Goal: Contribute content

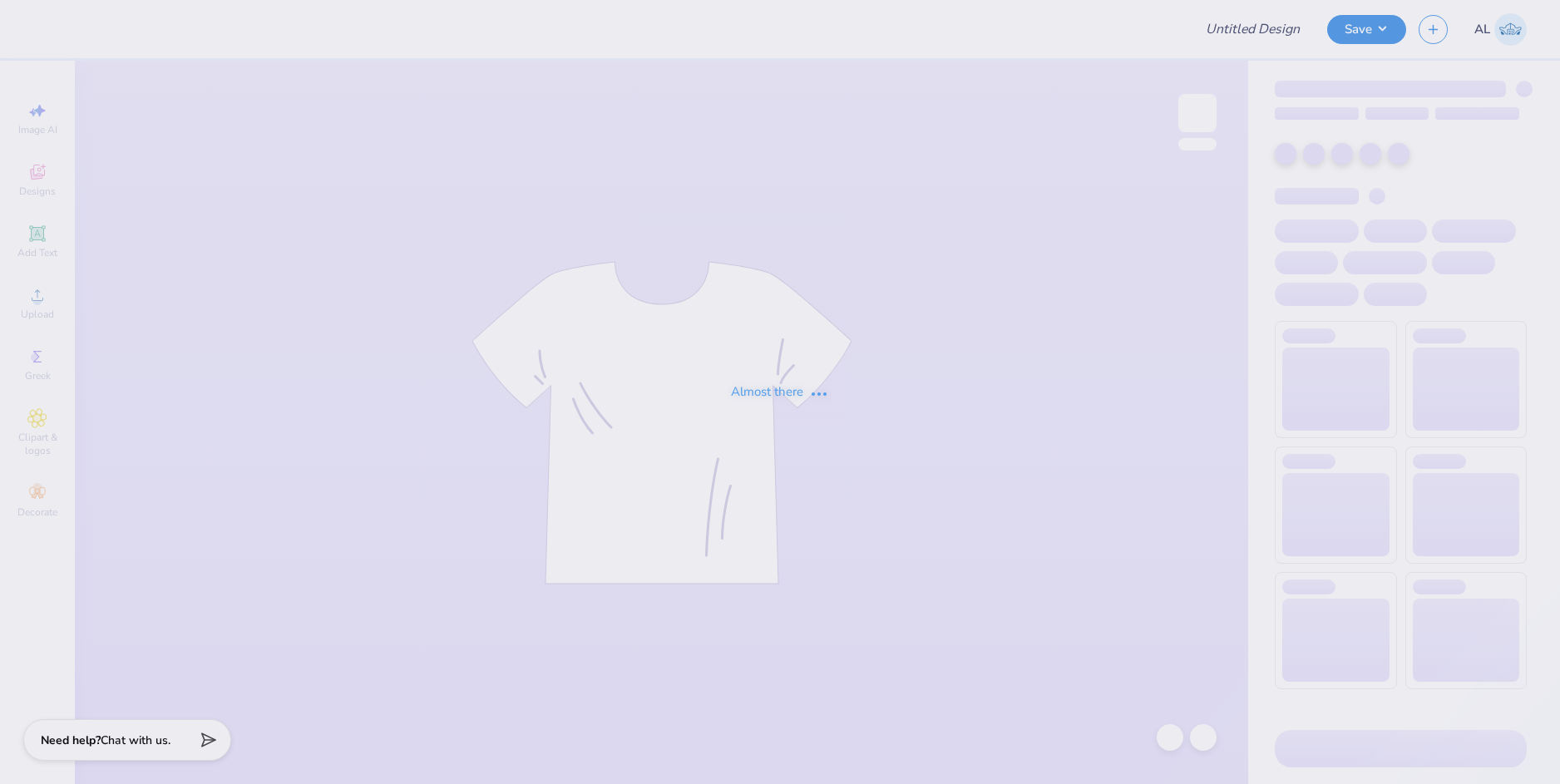
type input "dsp sweatshirts"
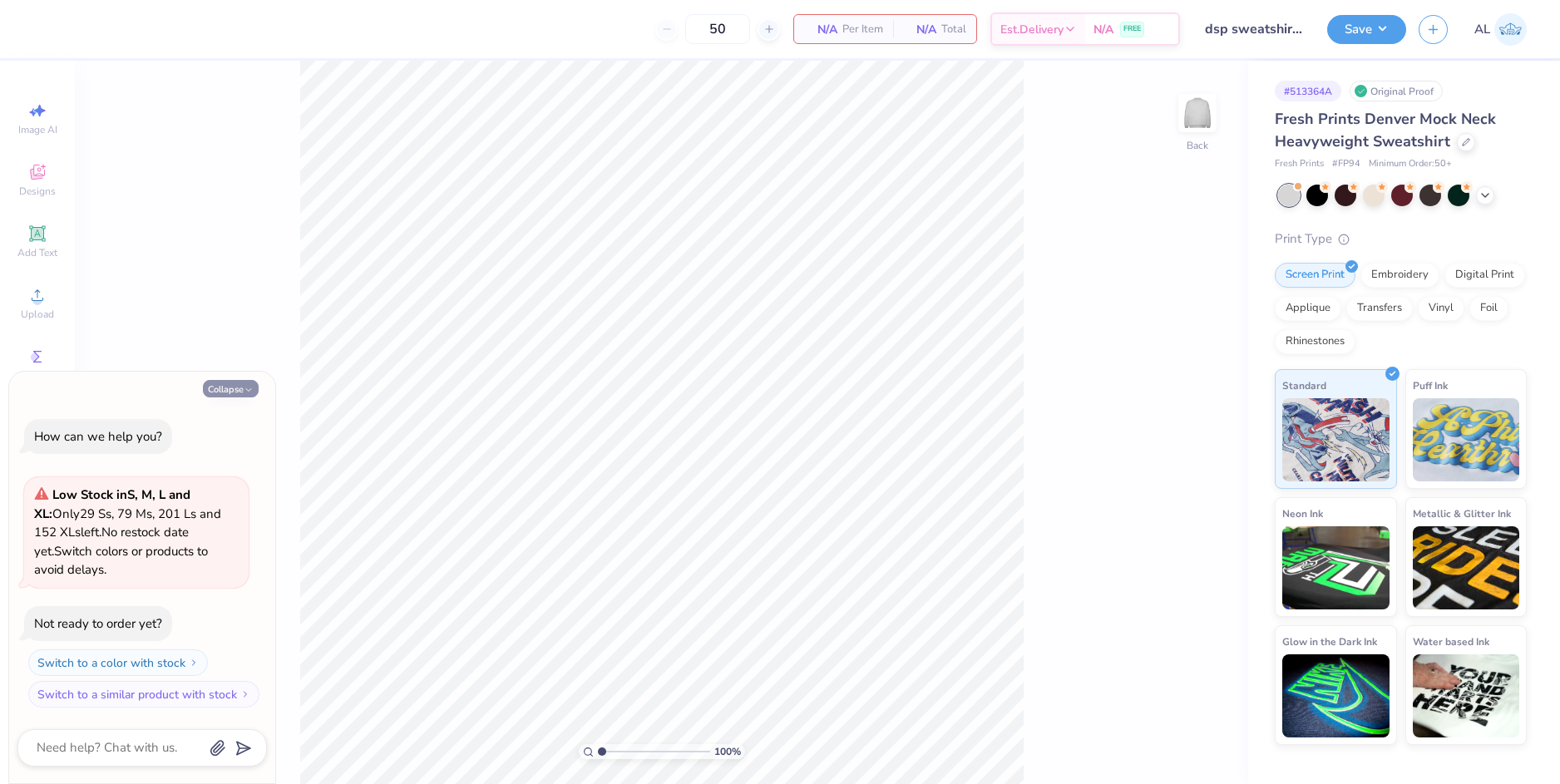
click at [226, 390] on button "Collapse" at bounding box center [231, 388] width 55 height 17
type textarea "x"
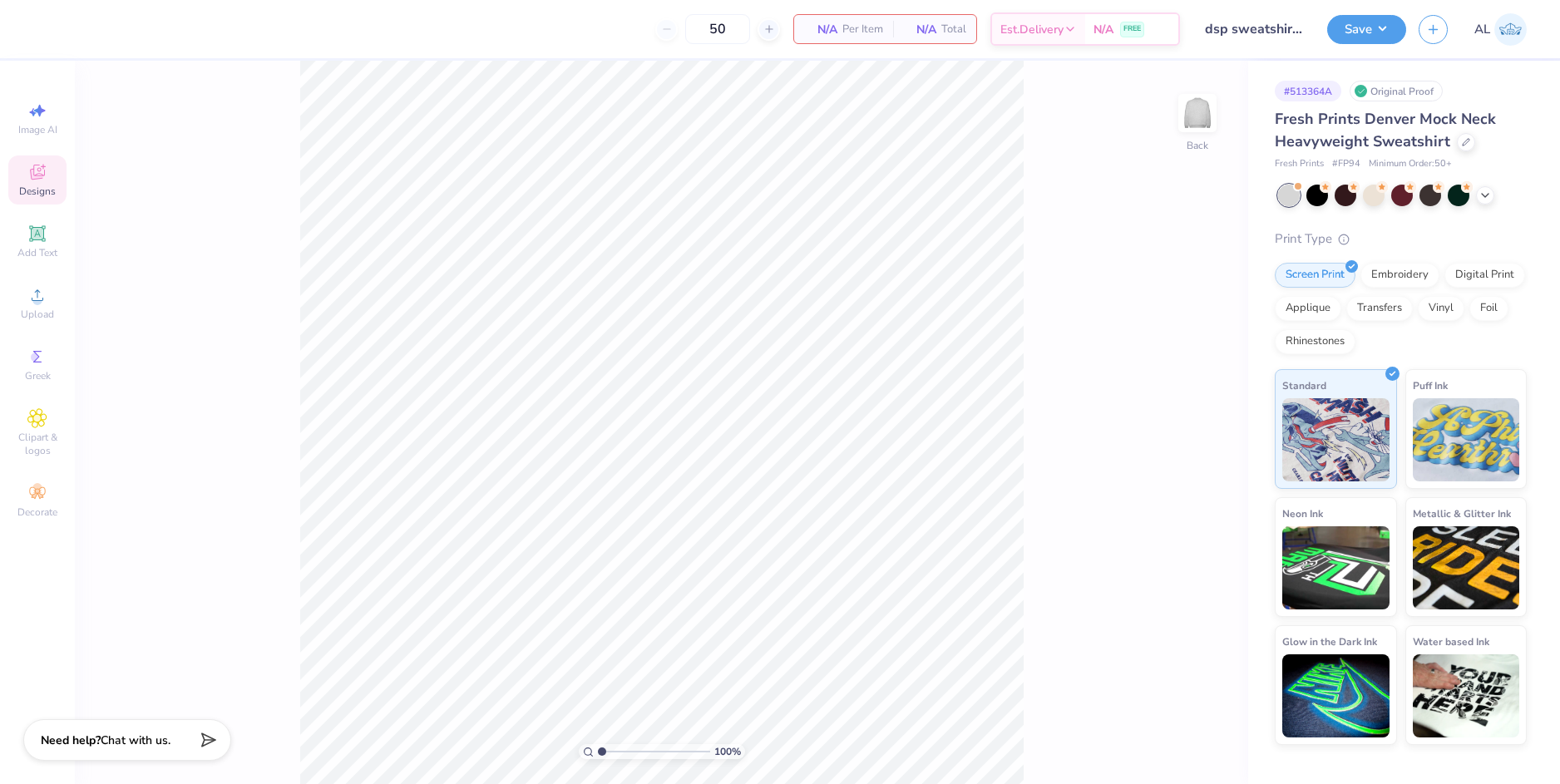
click at [36, 181] on icon at bounding box center [37, 171] width 20 height 20
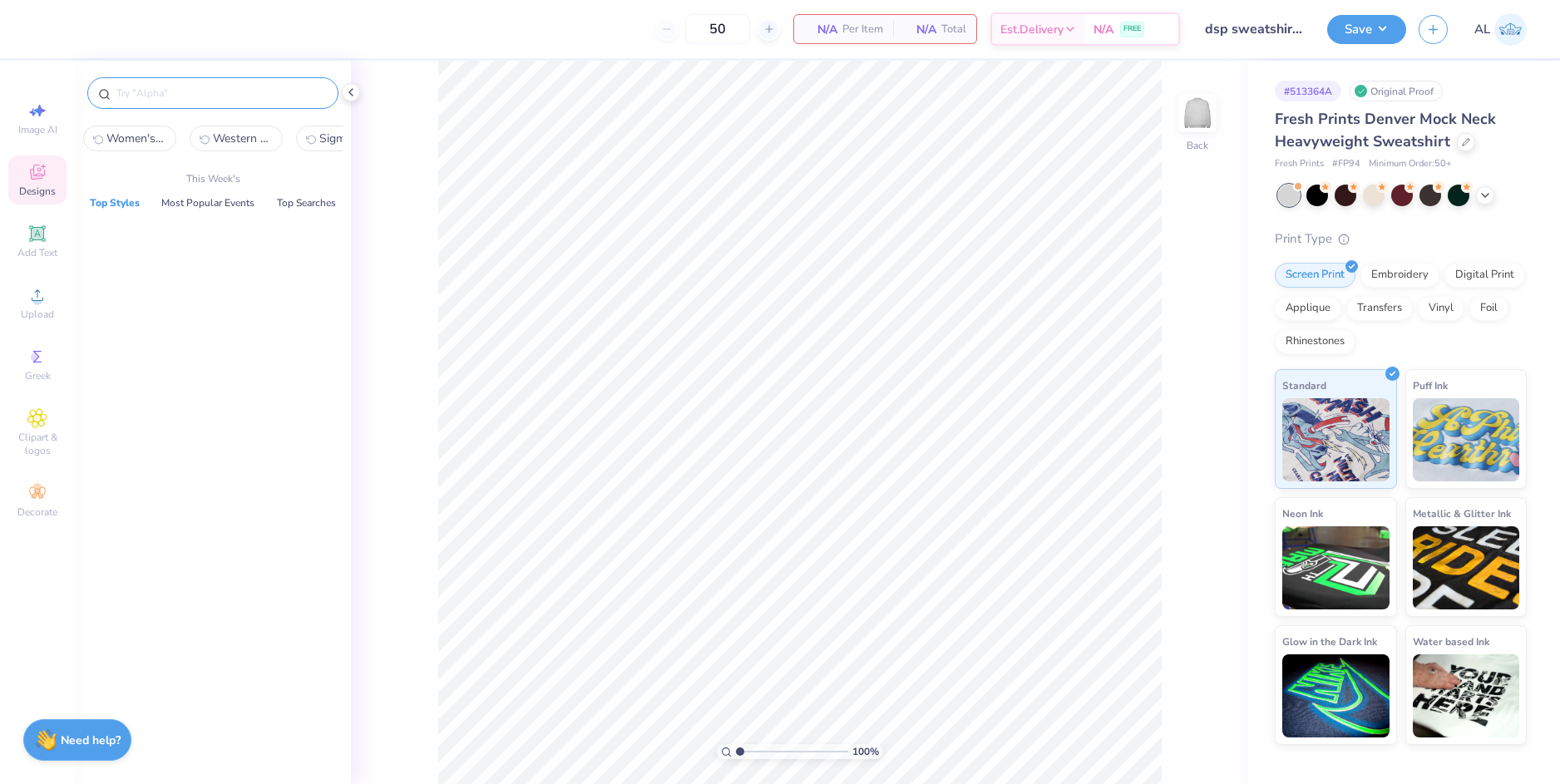
click at [178, 93] on input "text" at bounding box center [221, 93] width 213 height 16
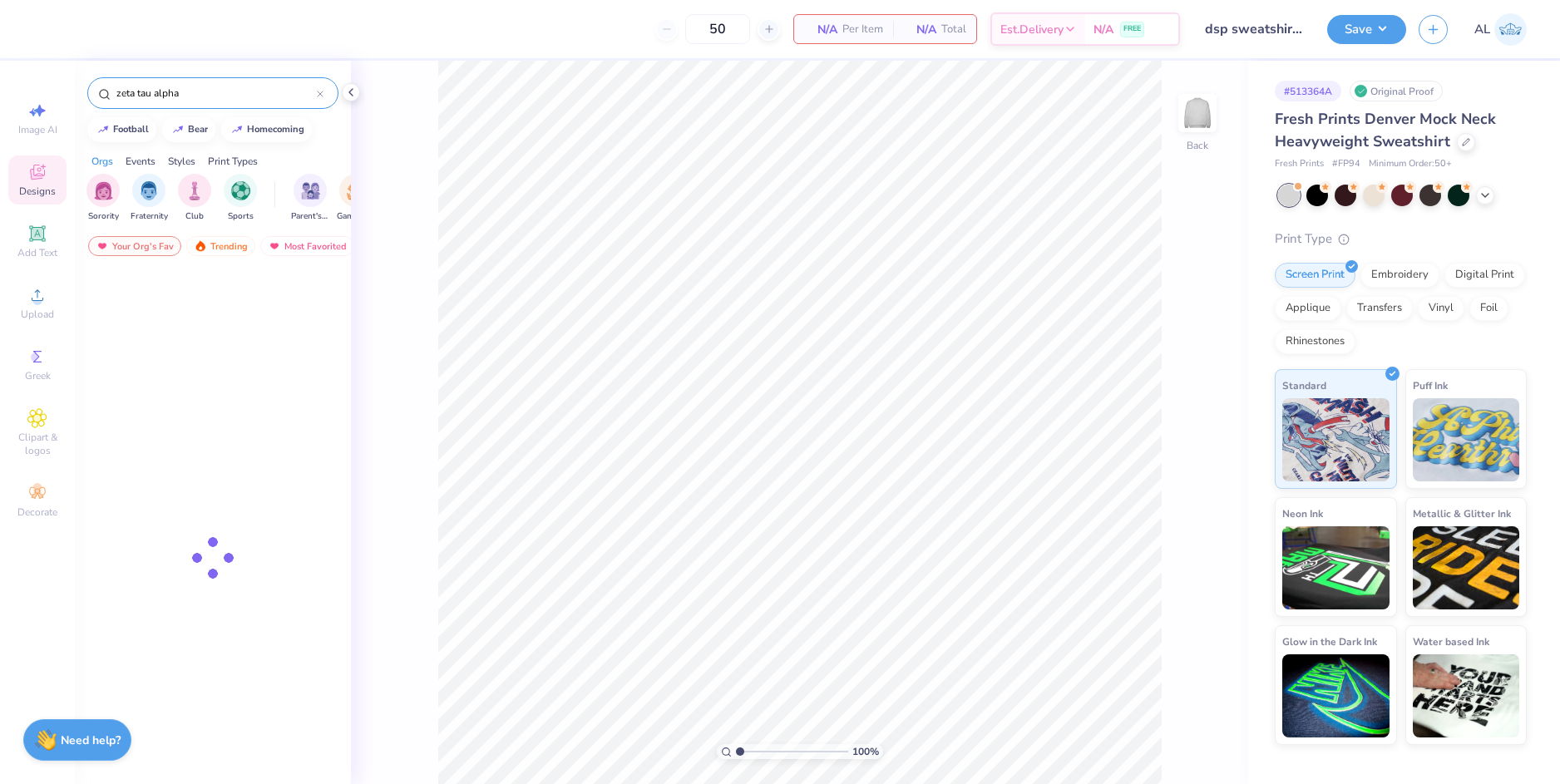
click at [212, 95] on input "zeta tau alpha" at bounding box center [215, 93] width 202 height 16
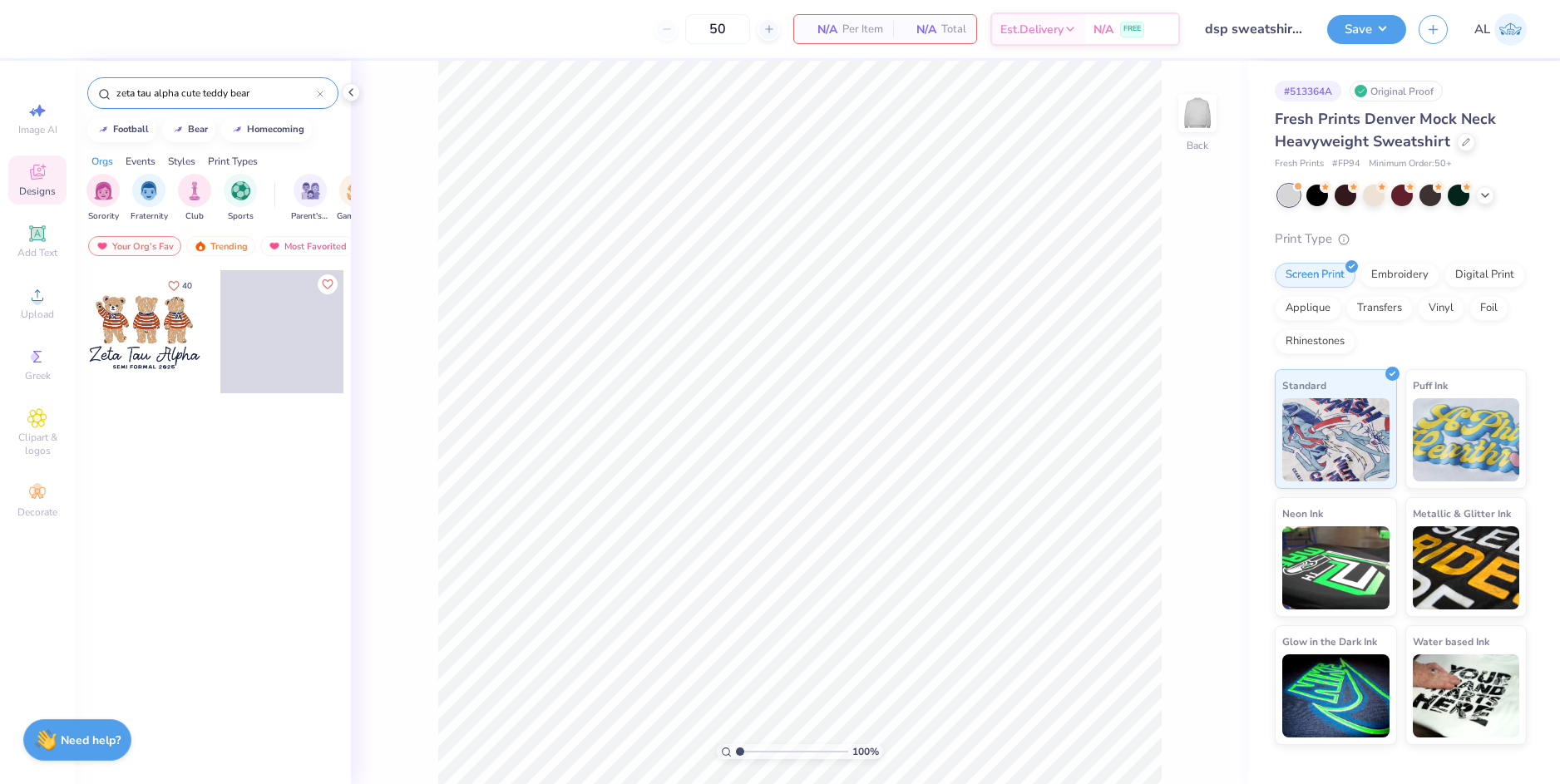
type input "zeta tau alpha cute teddy bear"
click at [134, 330] on div at bounding box center [144, 331] width 123 height 123
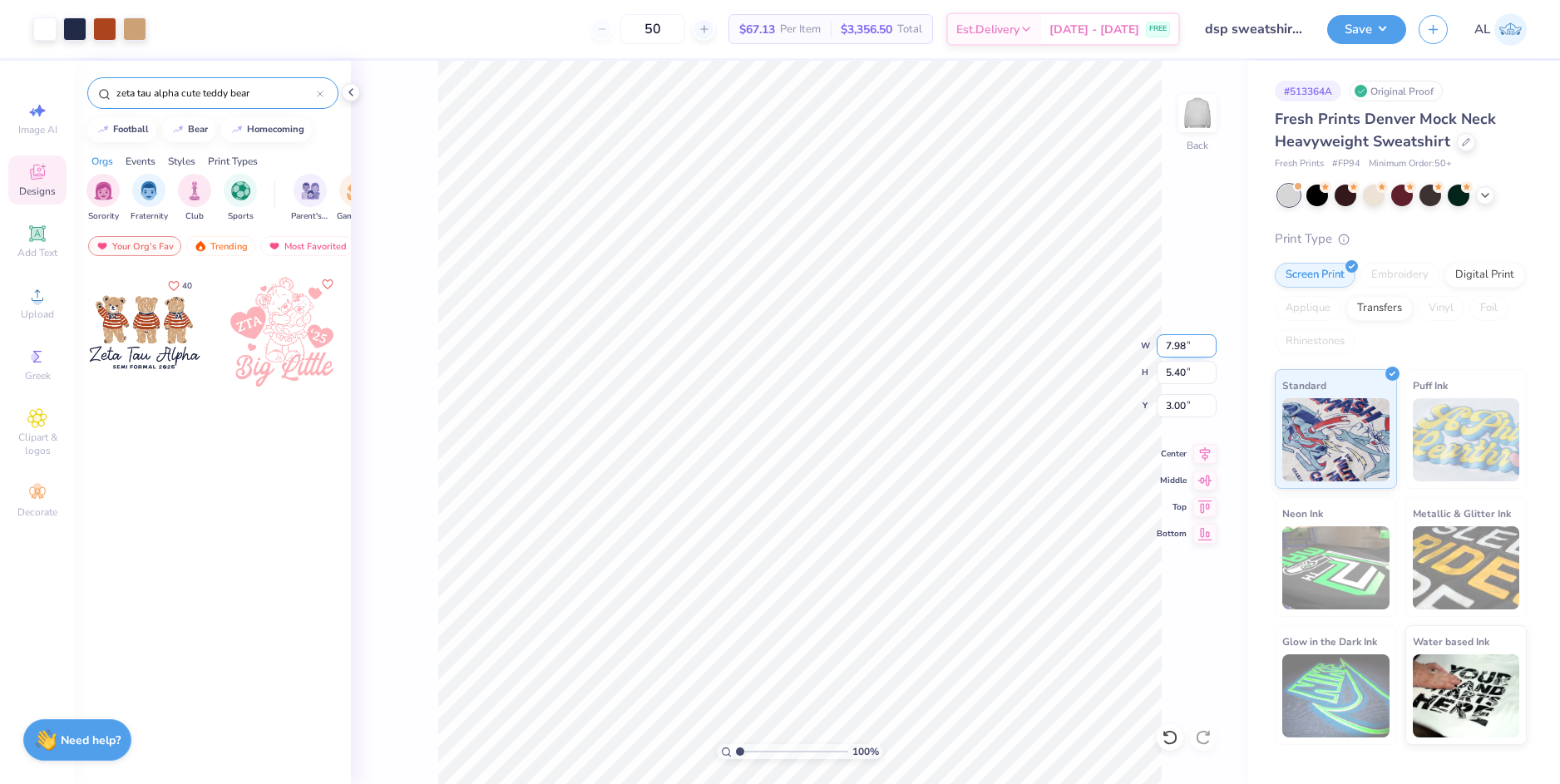
click at [1172, 347] on input "7.98" at bounding box center [1186, 345] width 60 height 23
type input "10.00"
type input "6.76"
click at [1170, 406] on input "2.32" at bounding box center [1186, 405] width 60 height 23
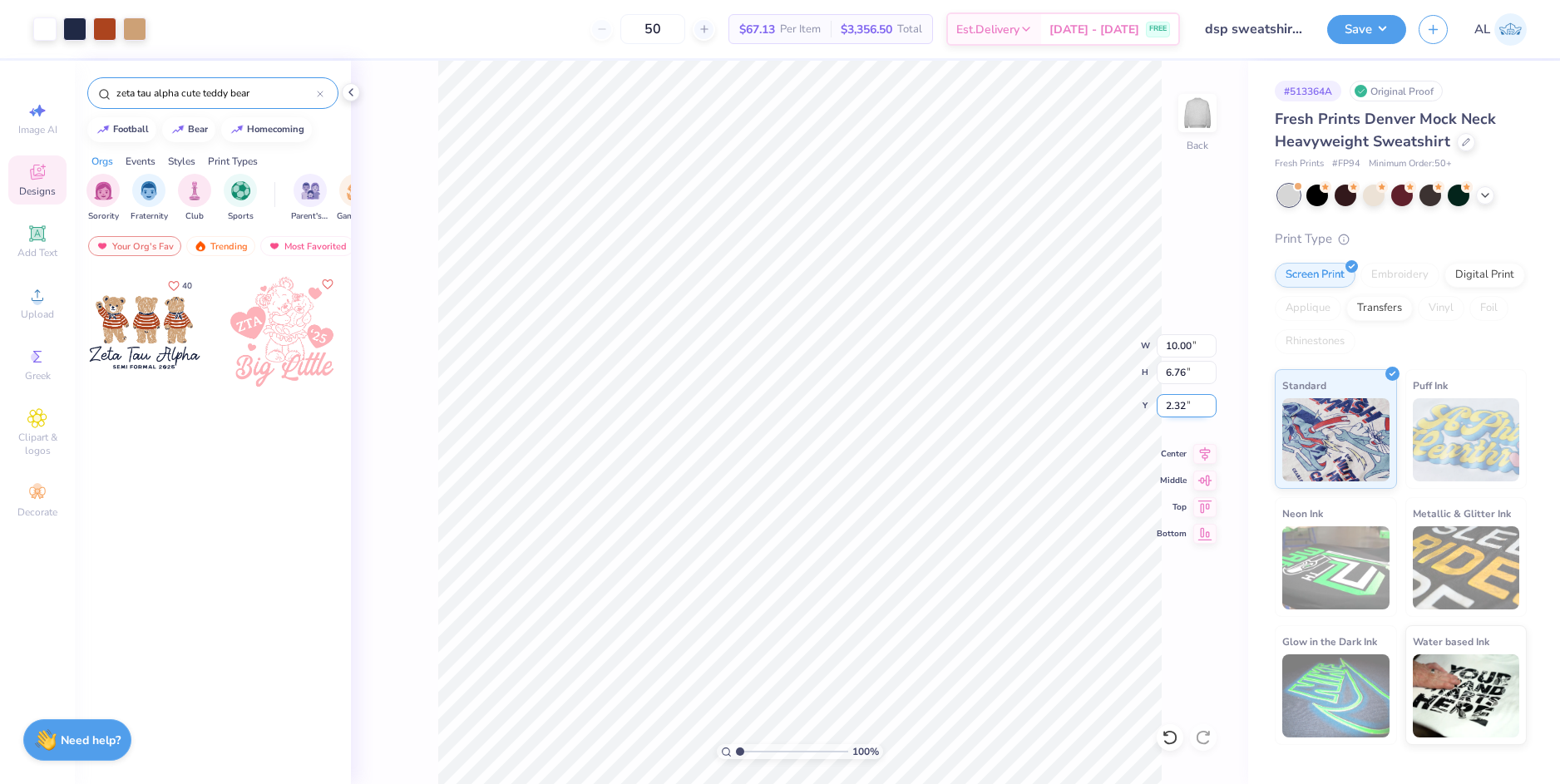
click at [1170, 406] on input "2.32" at bounding box center [1186, 405] width 60 height 23
click at [1177, 371] on input "6.76" at bounding box center [1186, 372] width 60 height 23
type input "3.00"
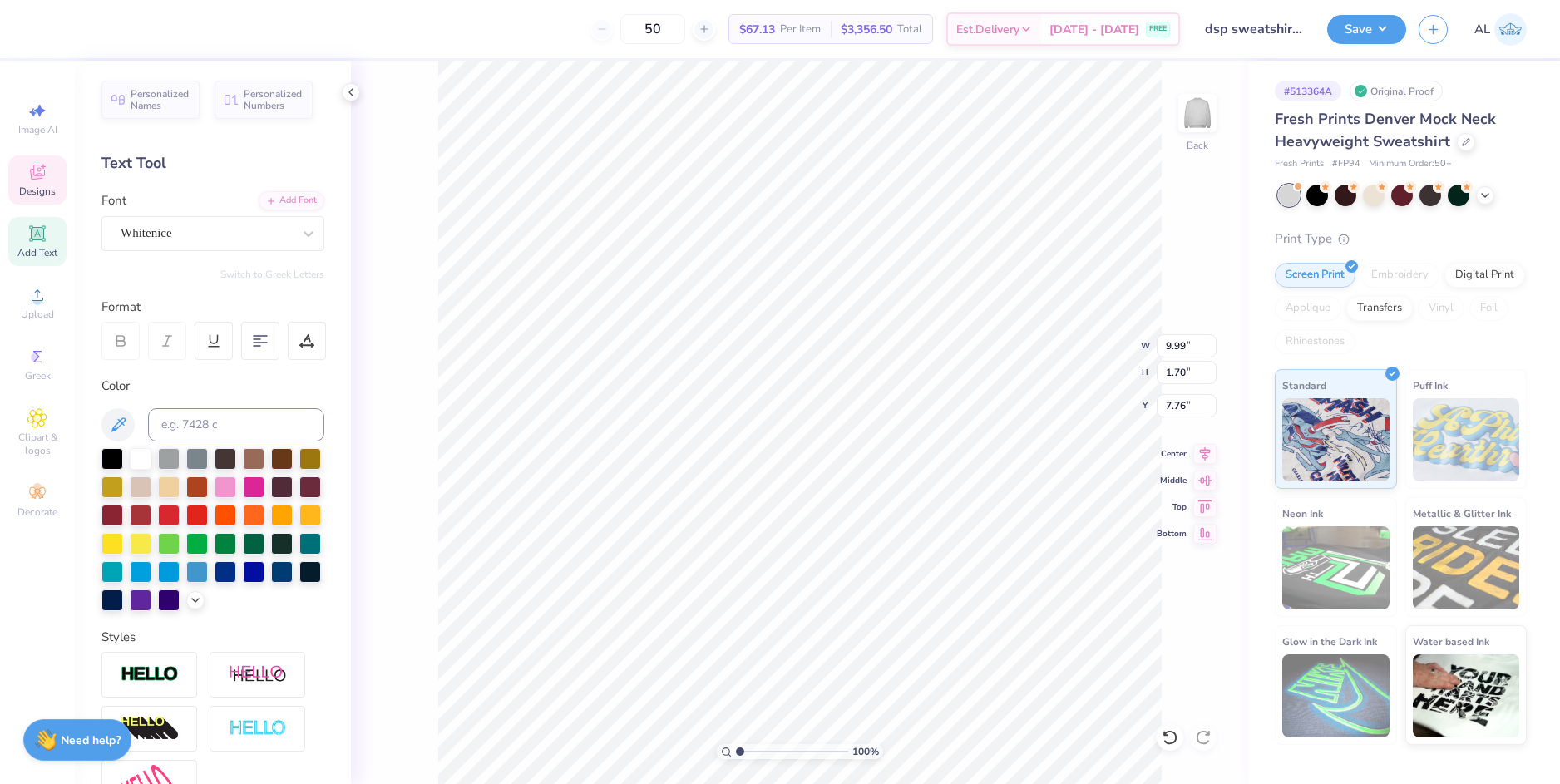
scroll to position [13, 7]
type textarea "Delta Sigma Pi"
type input "5.62"
type input "0.35"
type input "9.41"
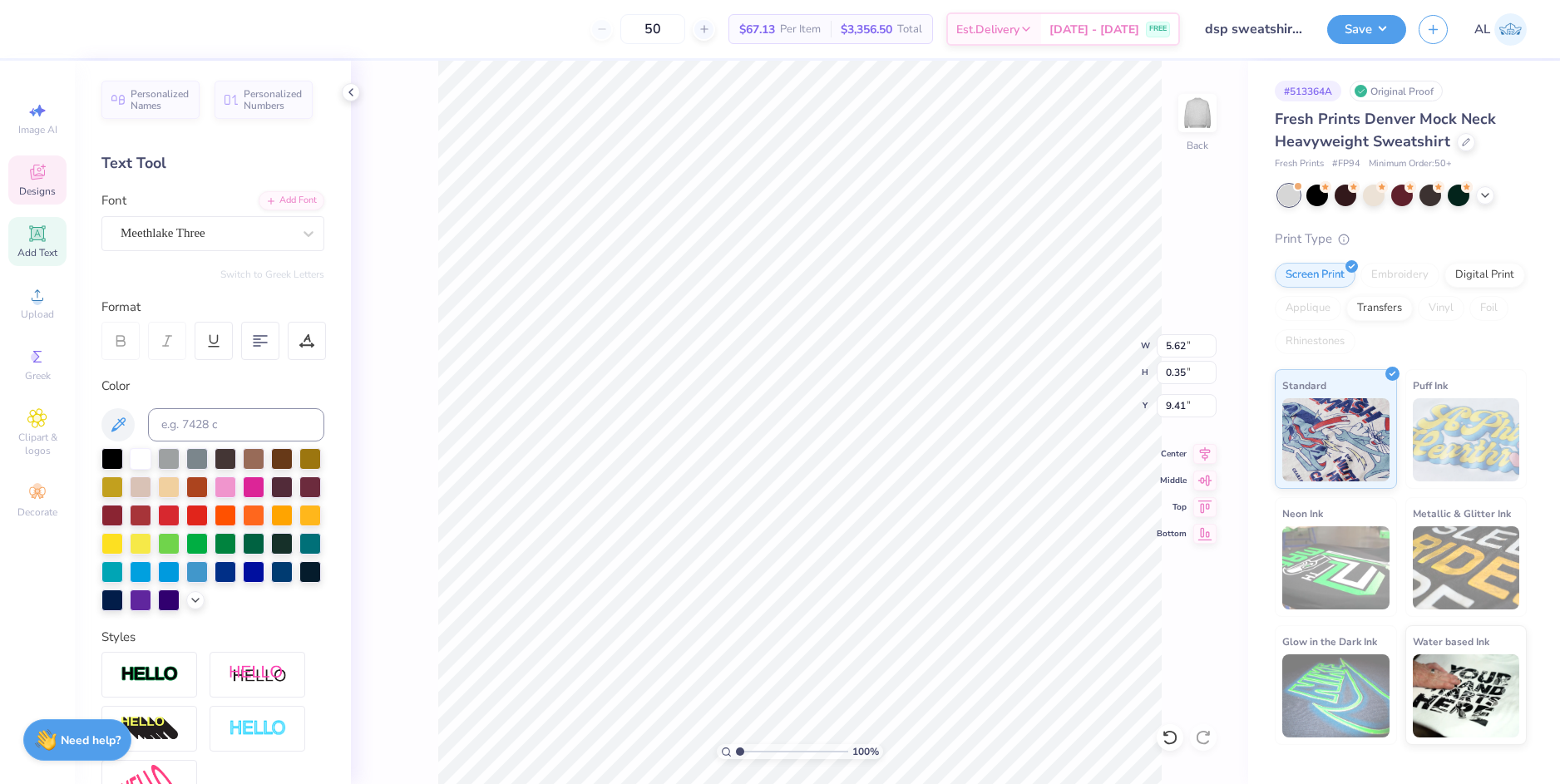
scroll to position [13, 9]
paste textarea "[DATE]"
type textarea "[DATE]"
type input "9.65"
click at [928, 594] on li "Group" at bounding box center [917, 601] width 130 height 33
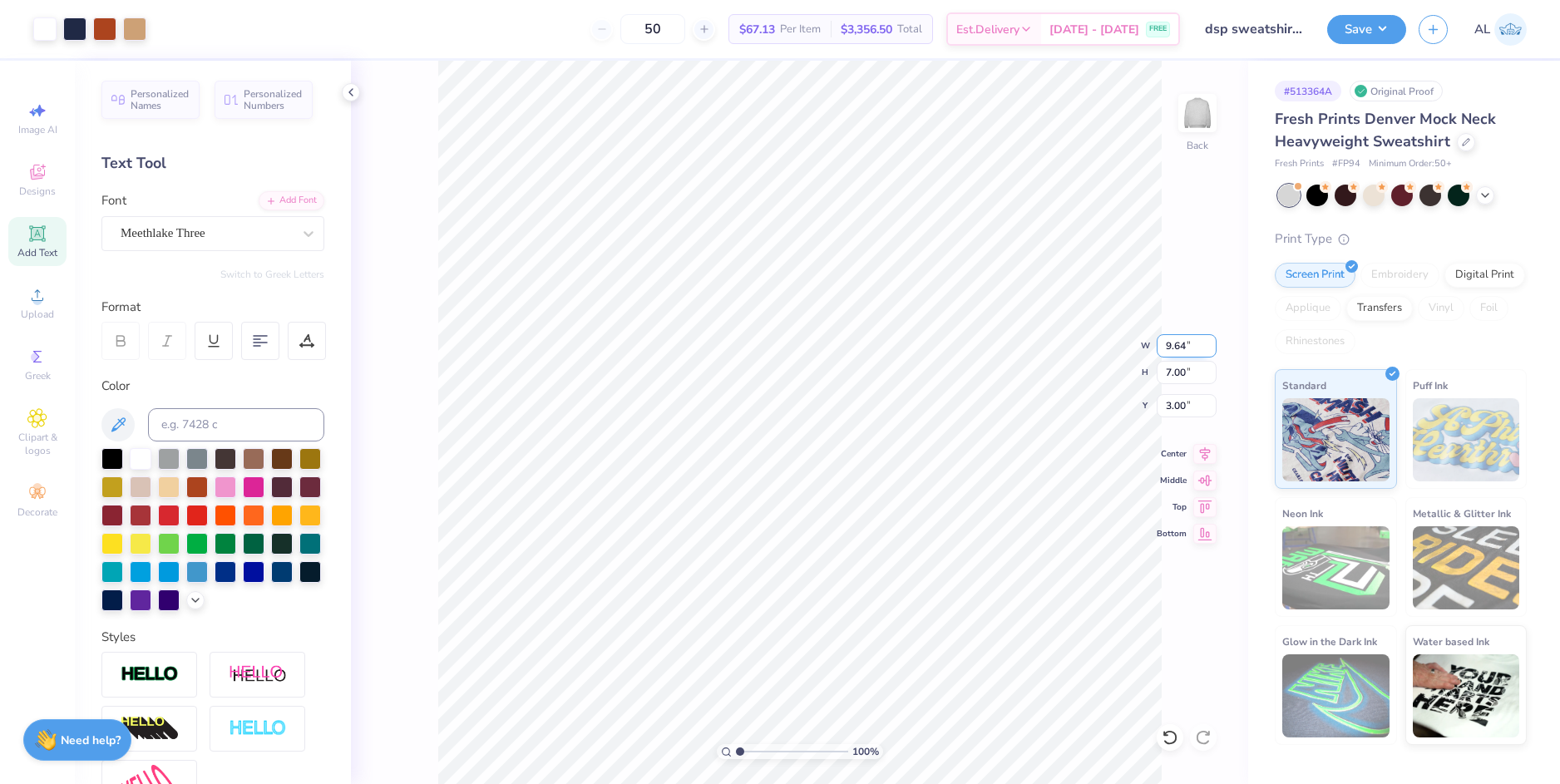
click at [1175, 352] on input "9.64" at bounding box center [1186, 345] width 60 height 23
click at [1174, 369] on input "7.00" at bounding box center [1186, 372] width 60 height 23
type input "10.00"
type input "7.26"
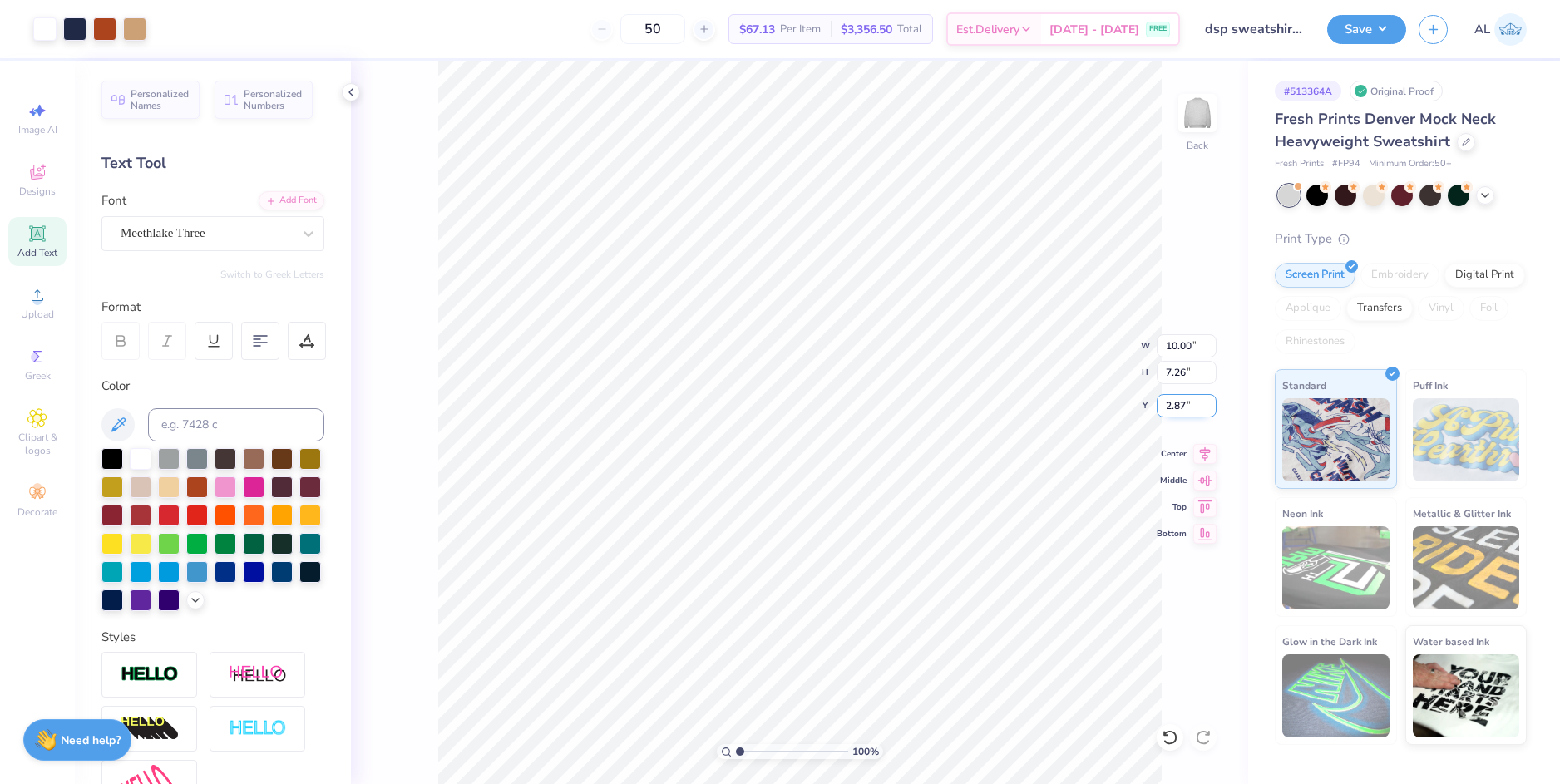
click at [1173, 410] on input "2.87" at bounding box center [1186, 405] width 60 height 23
click at [1173, 365] on input "7.26" at bounding box center [1186, 372] width 60 height 23
type input "3.00"
click at [1382, 27] on button "Save" at bounding box center [1366, 27] width 79 height 29
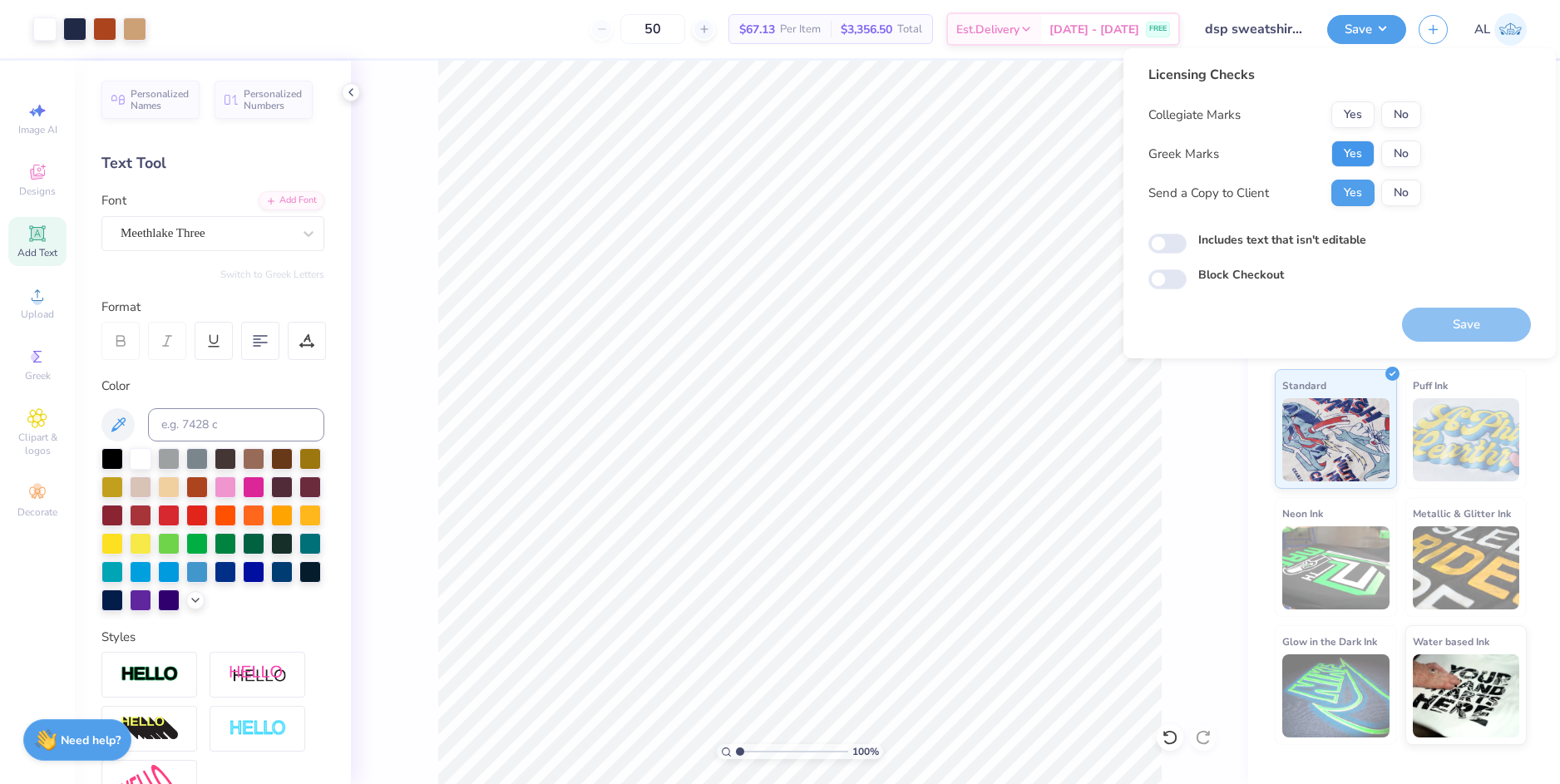
click at [1360, 152] on button "Yes" at bounding box center [1352, 154] width 43 height 27
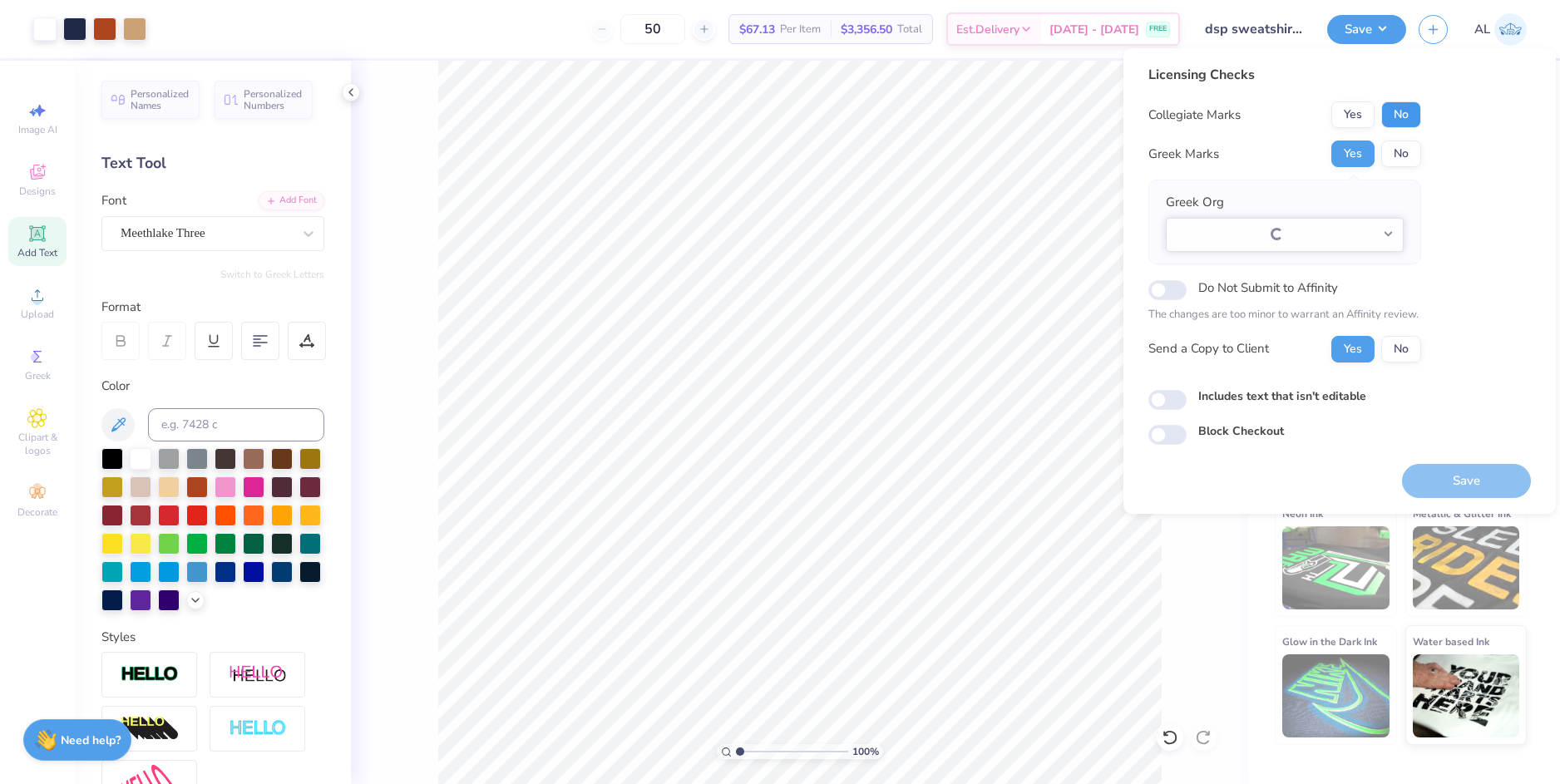
click at [1397, 120] on button "No" at bounding box center [1401, 115] width 40 height 27
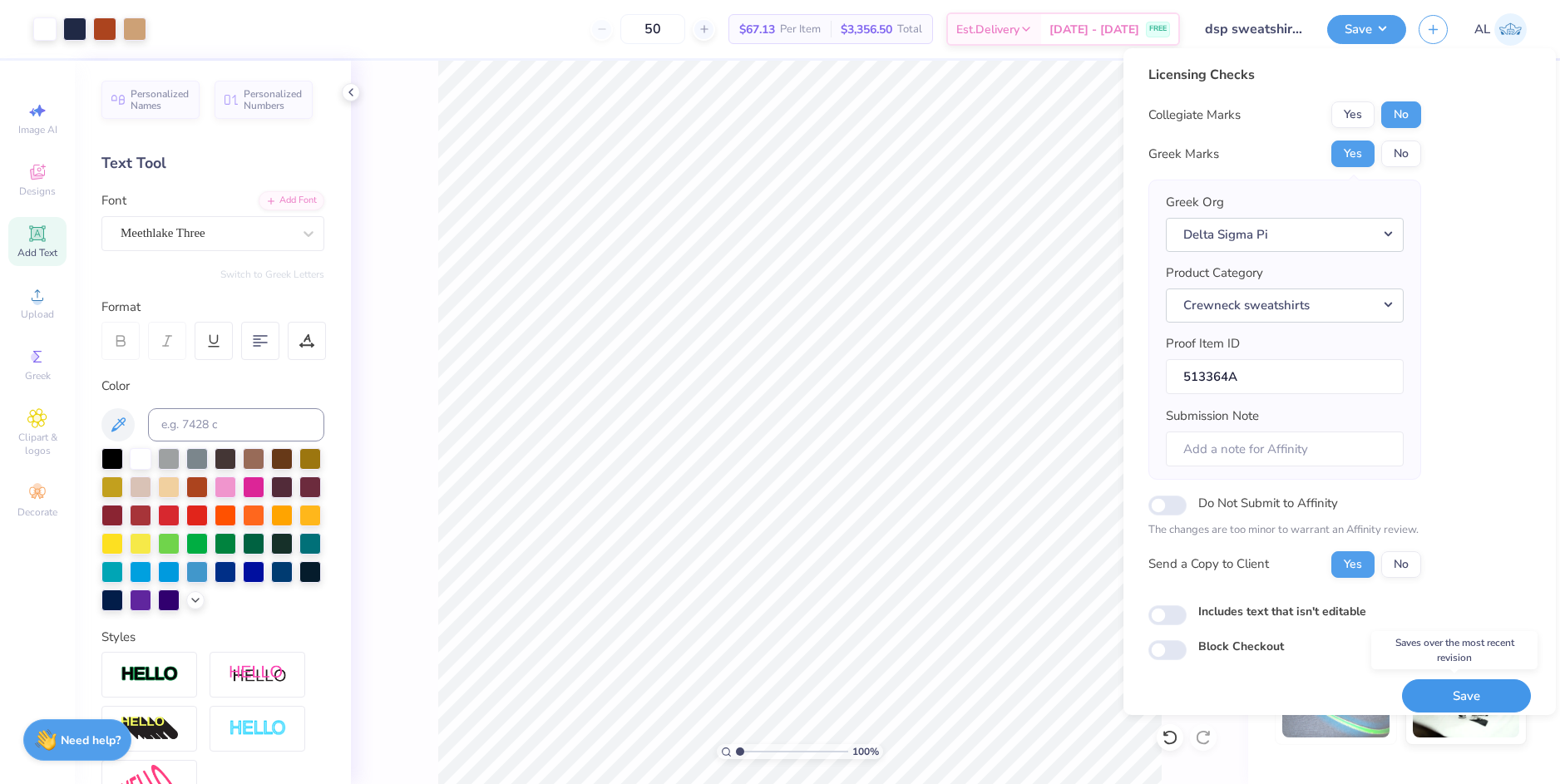
click at [1431, 691] on button "Save" at bounding box center [1465, 696] width 129 height 34
